Goal: Task Accomplishment & Management: Manage account settings

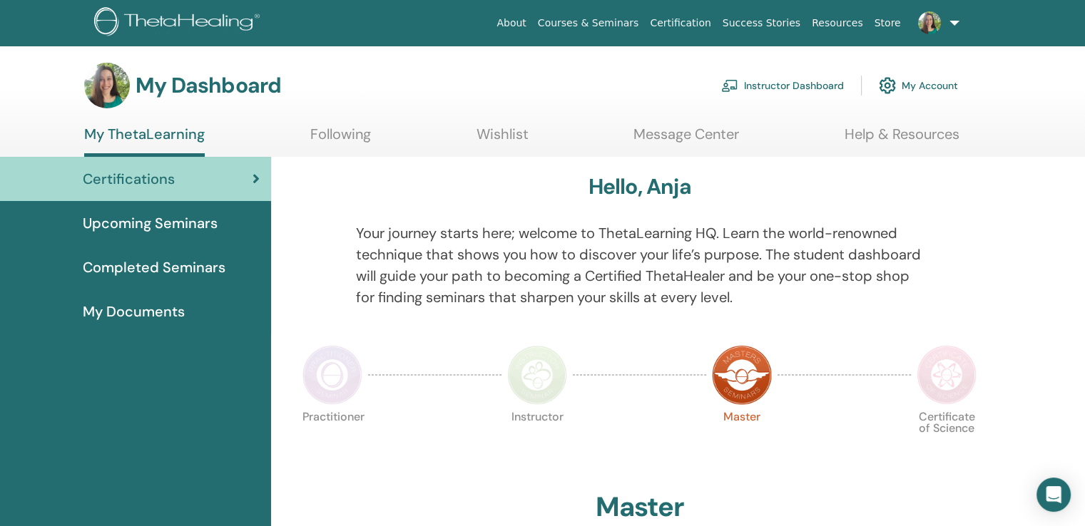
click at [800, 82] on link "Instructor Dashboard" at bounding box center [782, 85] width 123 height 31
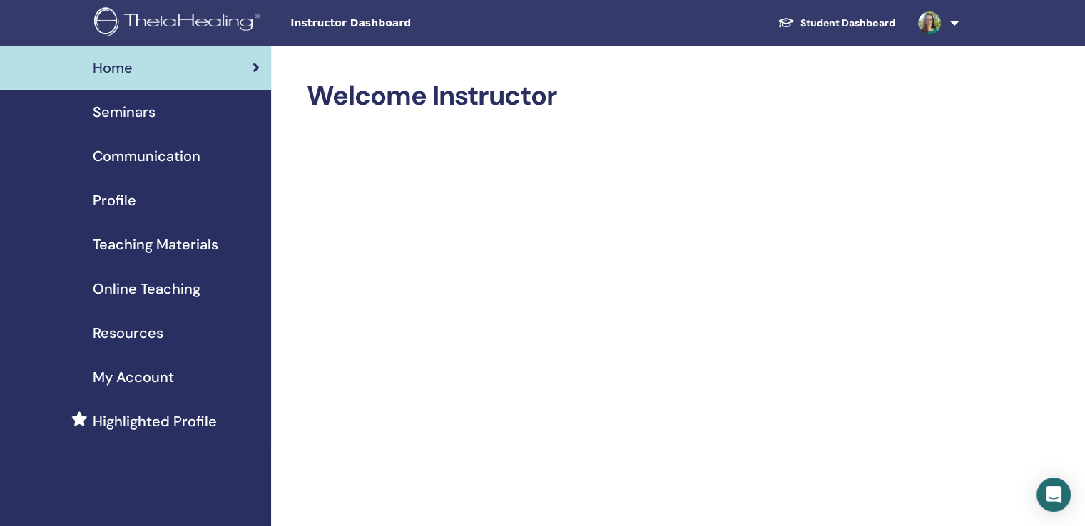
click at [156, 195] on div "Profile" at bounding box center [135, 200] width 248 height 21
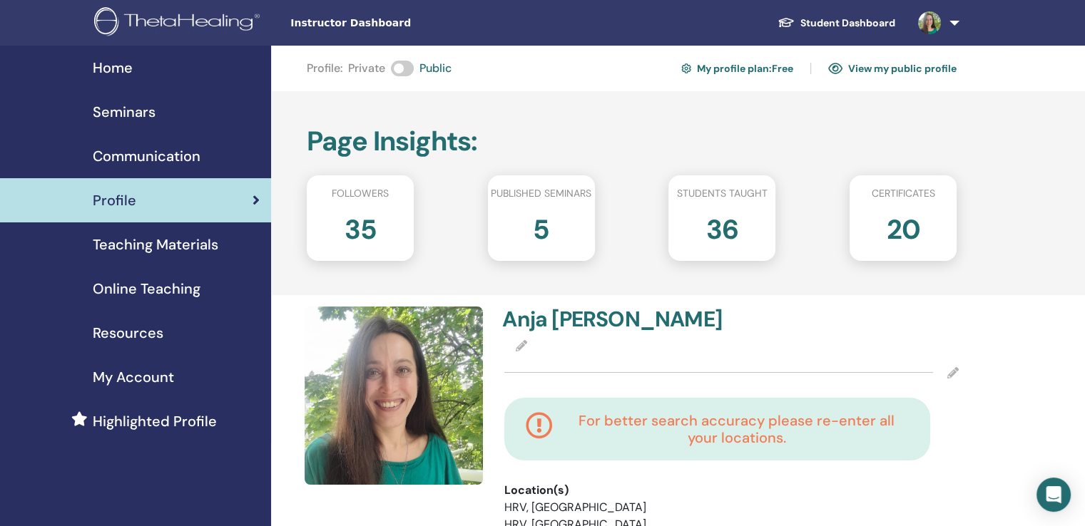
click at [136, 113] on span "Seminars" at bounding box center [124, 111] width 63 height 21
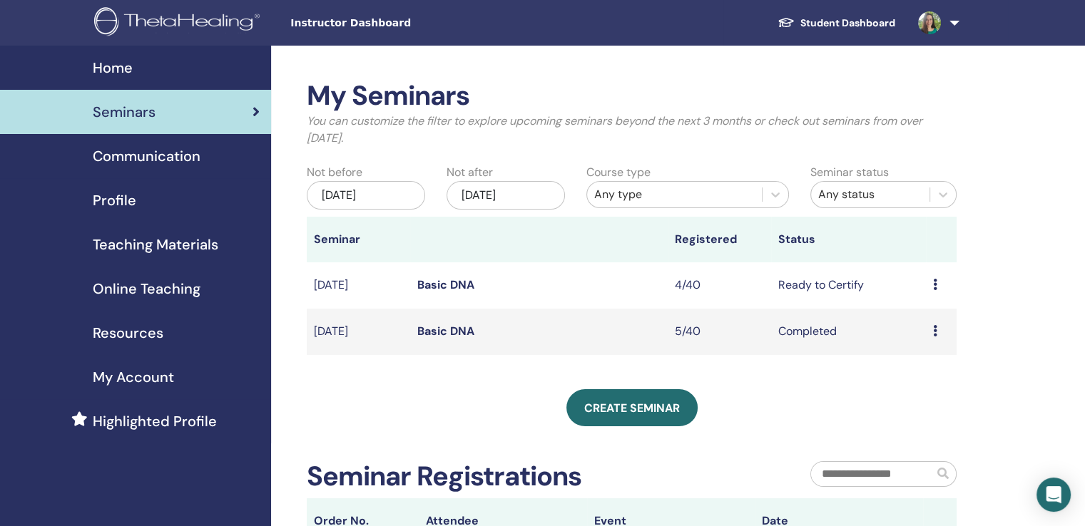
click at [360, 277] on td "[DATE]" at bounding box center [358, 286] width 103 height 46
click at [938, 285] on div "Preview Edit Attendees Cancel" at bounding box center [941, 285] width 16 height 17
click at [916, 337] on link "Attendees" at bounding box center [928, 339] width 54 height 15
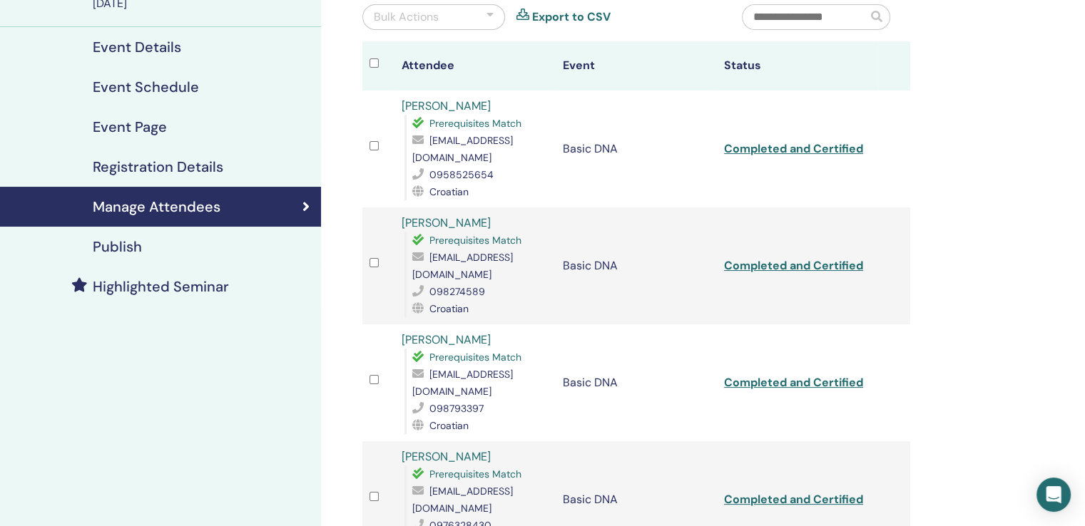
scroll to position [139, 0]
